Goal: Task Accomplishment & Management: Manage account settings

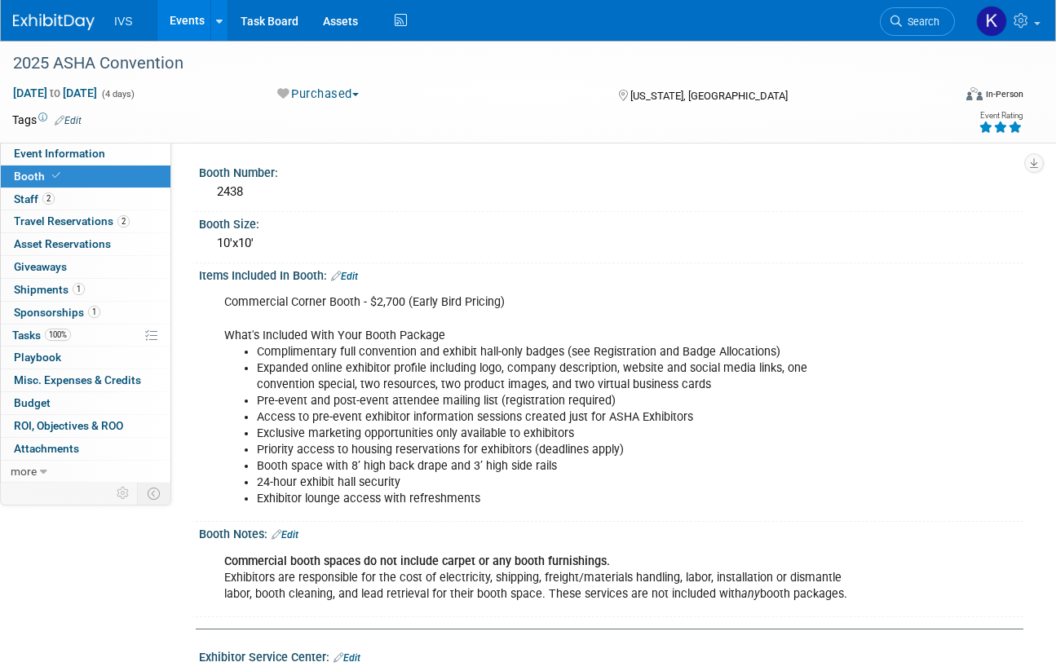
click at [166, 19] on link "Events" at bounding box center [187, 20] width 60 height 41
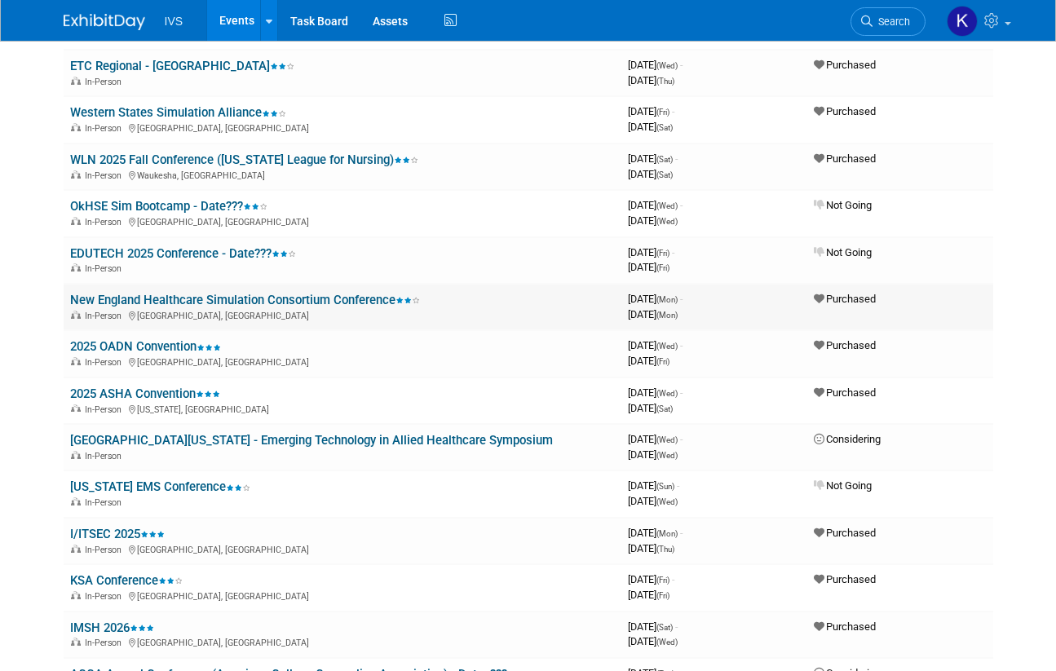
scroll to position [326, 0]
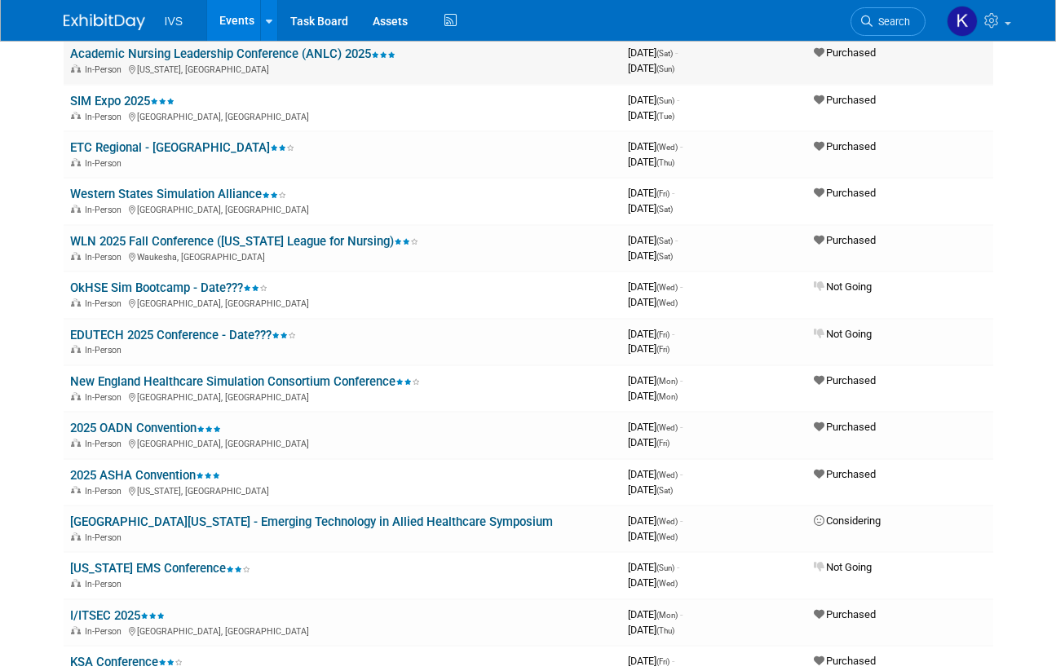
click at [311, 54] on link "Academic Nursing Leadership Conference (ANLC) 2025" at bounding box center [232, 53] width 325 height 15
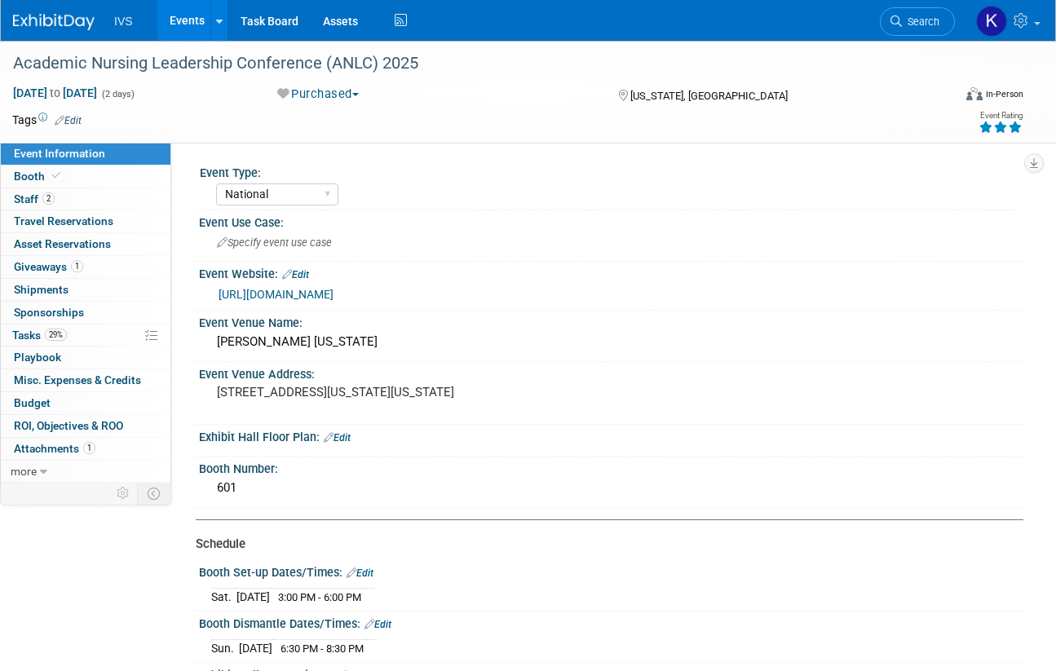
select select "National"
click at [264, 9] on link "Task Board" at bounding box center [269, 20] width 82 height 41
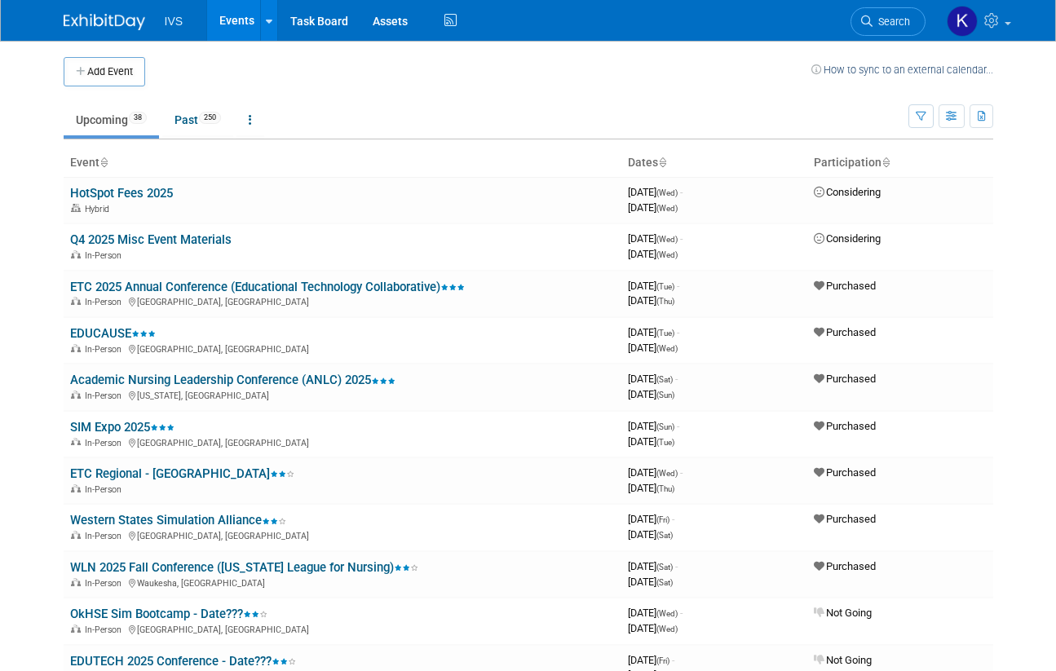
click at [198, 13] on li "IVS" at bounding box center [186, 15] width 42 height 24
click at [219, 378] on link "Academic Nursing Leadership Conference (ANLC) 2025" at bounding box center [232, 380] width 325 height 15
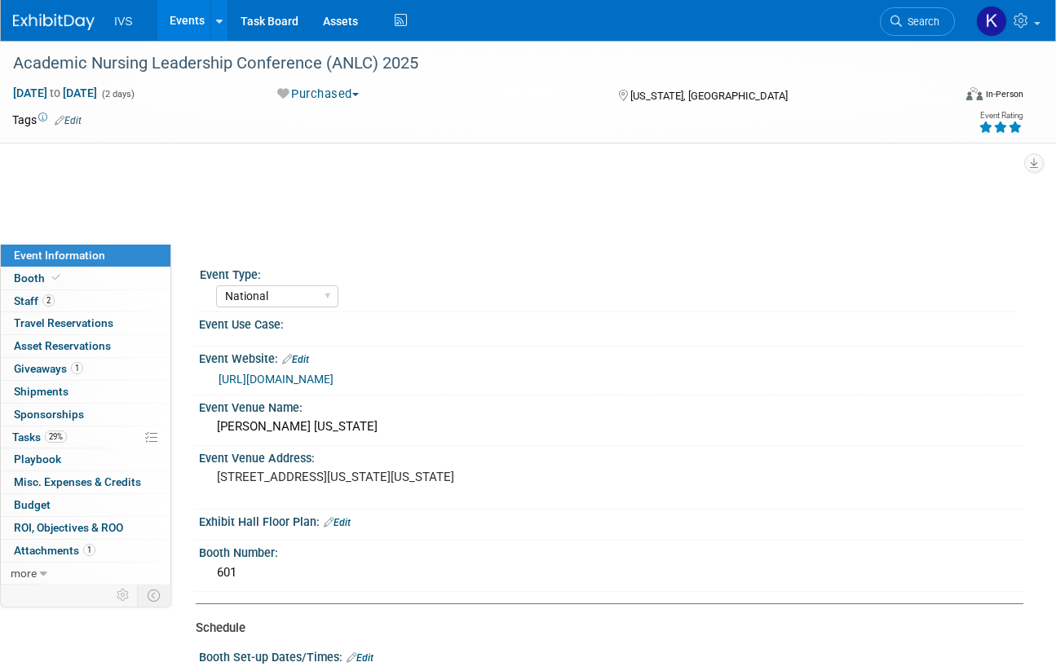
select select "National"
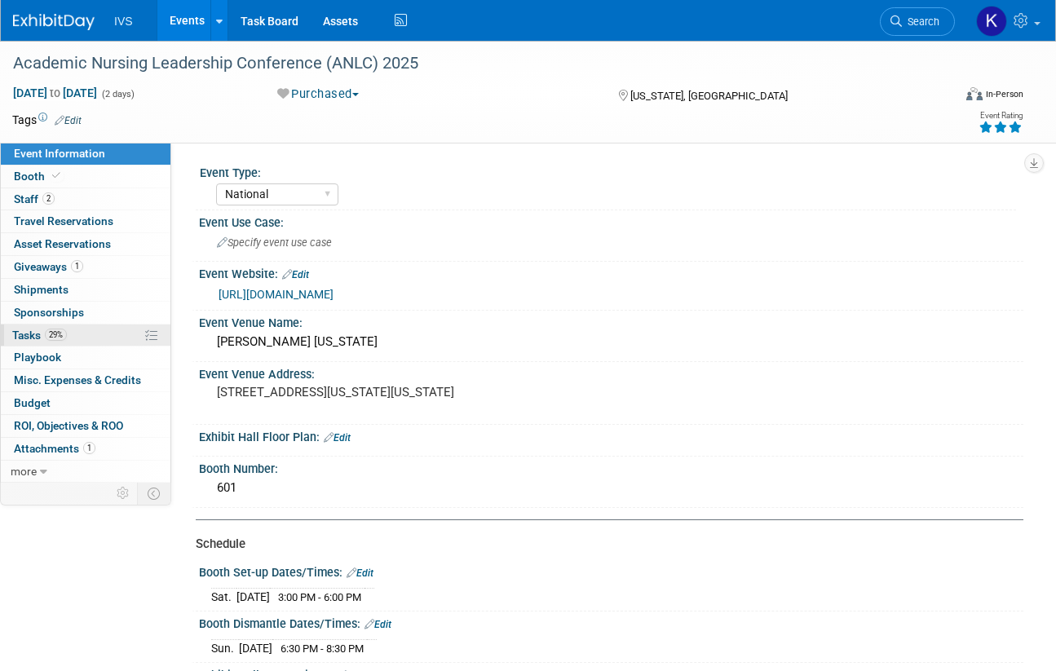
click at [77, 339] on link "29% Tasks 29%" at bounding box center [86, 336] width 170 height 22
